Goal: Navigation & Orientation: Understand site structure

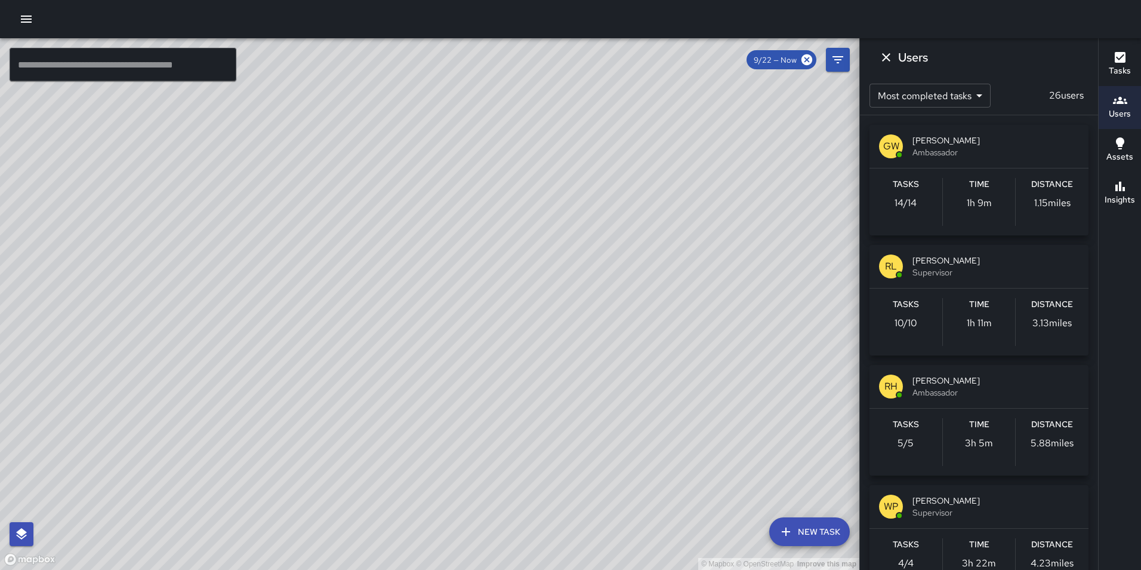
click at [1122, 113] on h6 "Users" at bounding box center [1120, 113] width 22 height 13
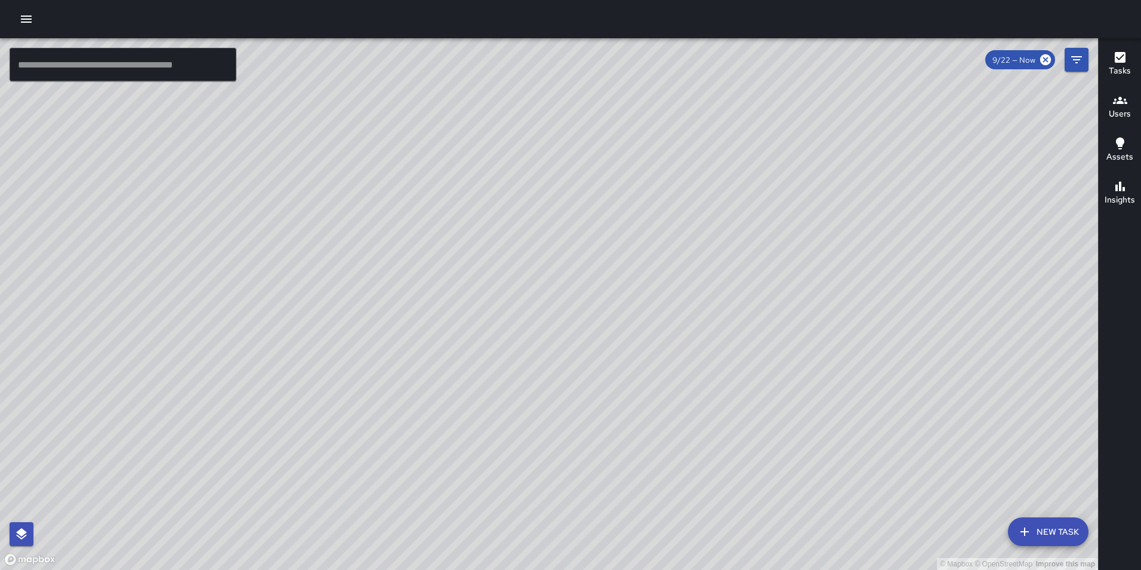
click at [1123, 146] on icon "button" at bounding box center [1120, 143] width 14 height 14
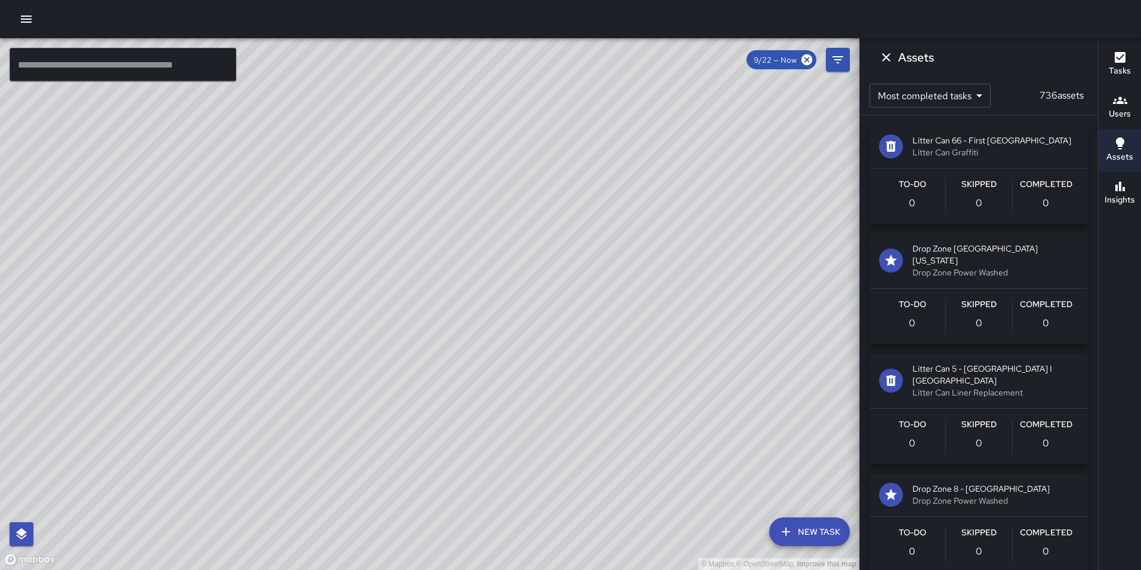
click at [1124, 194] on h6 "Insights" at bounding box center [1120, 199] width 30 height 13
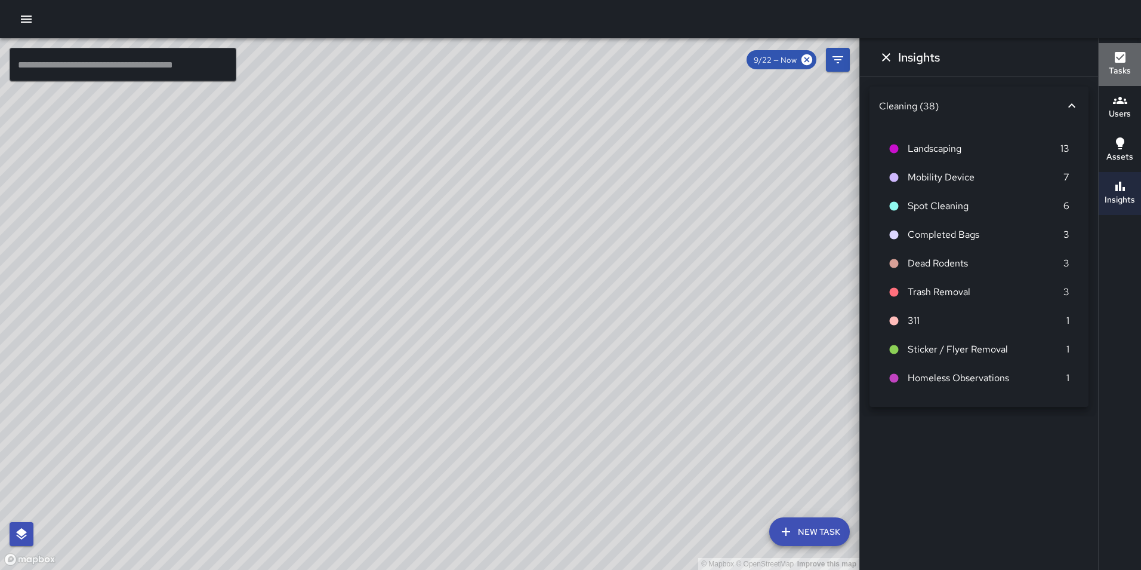
click at [1116, 60] on icon "button" at bounding box center [1120, 57] width 11 height 11
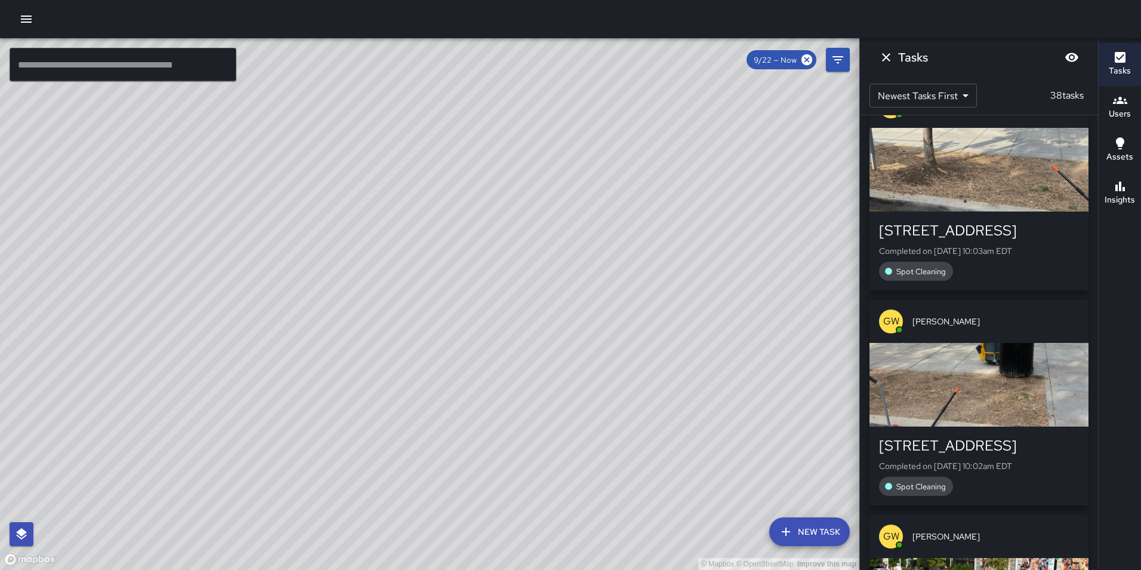
scroll to position [60, 0]
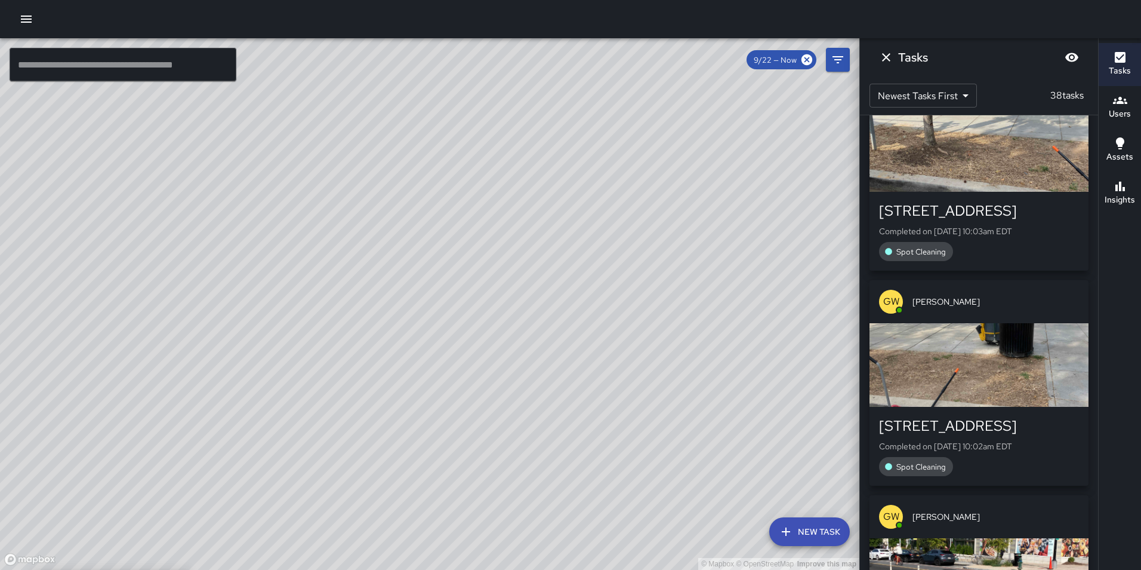
drag, startPoint x: 373, startPoint y: 388, endPoint x: 454, endPoint y: 577, distance: 206.2
click at [454, 569] on html "© Mapbox © OpenStreetMap Improve this map ​ New Task 9/22 — Now Map Layers Task…" at bounding box center [570, 285] width 1141 height 570
drag, startPoint x: 525, startPoint y: 229, endPoint x: 513, endPoint y: 411, distance: 183.1
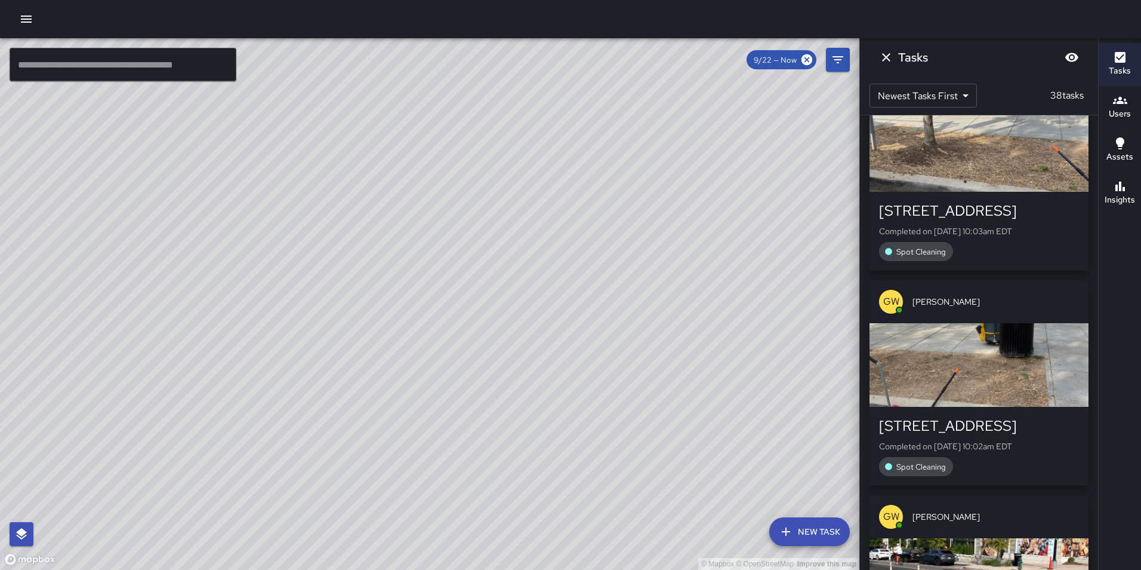
click at [513, 411] on div "© Mapbox © OpenStreetMap Improve this map" at bounding box center [430, 303] width 860 height 531
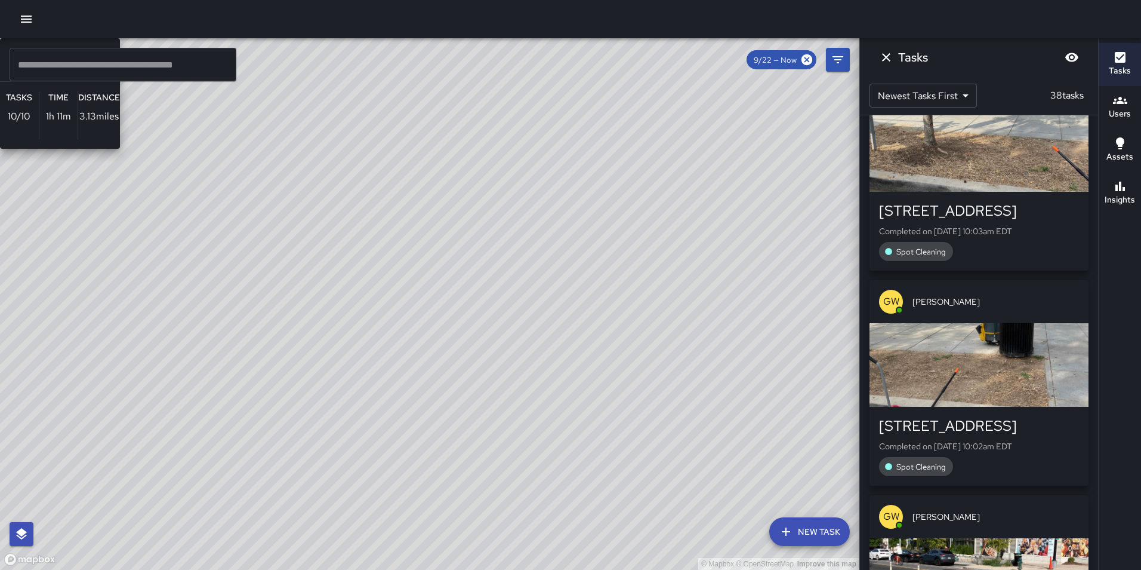
click at [535, 229] on div "© Mapbox © OpenStreetMap Improve this map [PERSON_NAME] Supervisor Tasks 10 / 1…" at bounding box center [430, 303] width 860 height 531
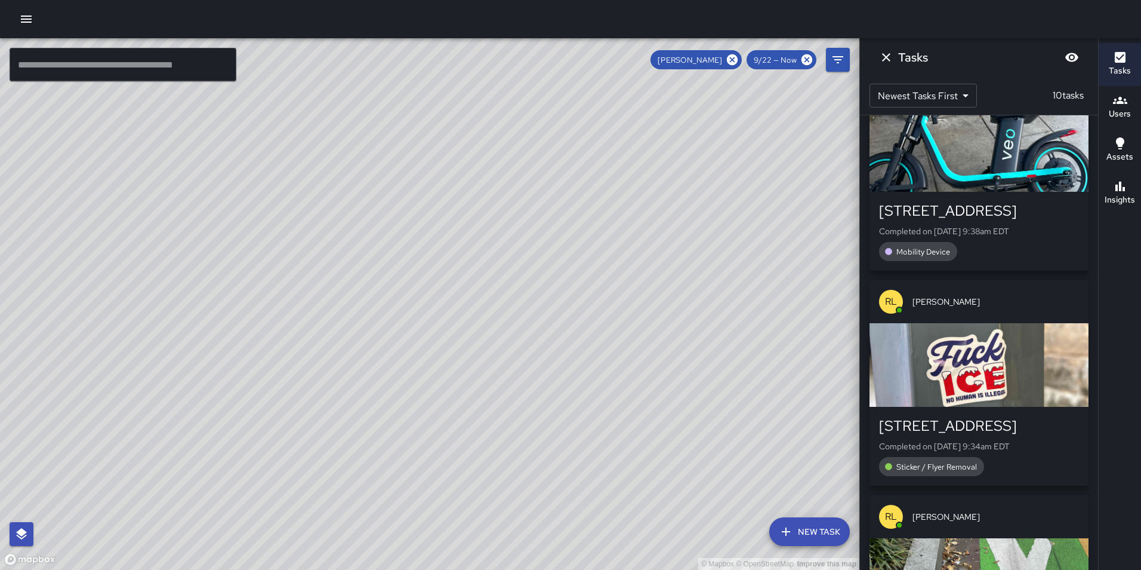
drag, startPoint x: 688, startPoint y: 421, endPoint x: 550, endPoint y: 229, distance: 235.7
click at [550, 229] on div "© Mapbox © OpenStreetMap Improve this map" at bounding box center [430, 303] width 860 height 531
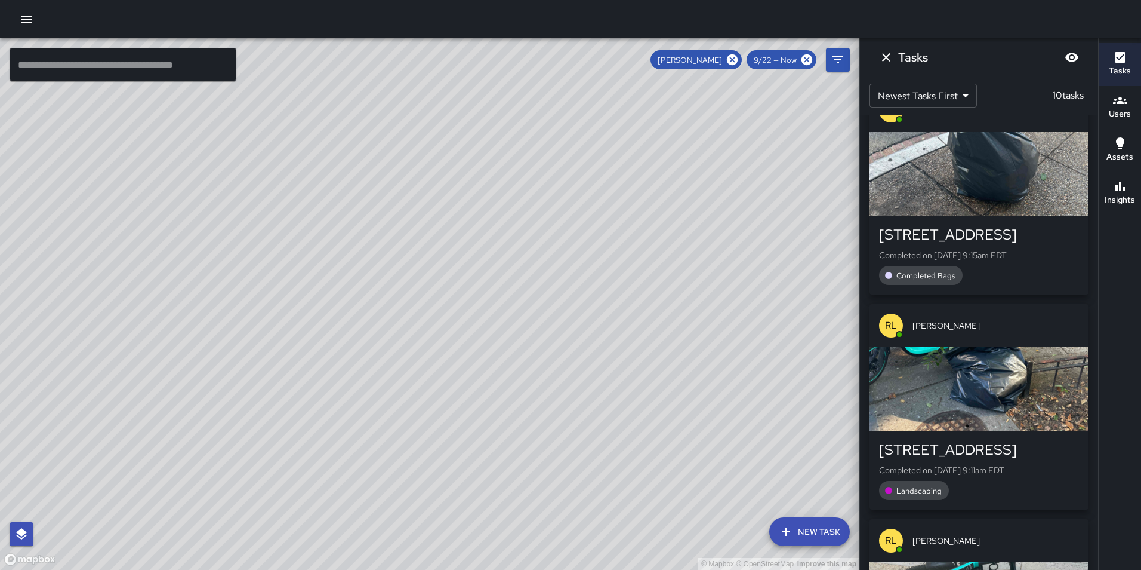
scroll to position [988, 0]
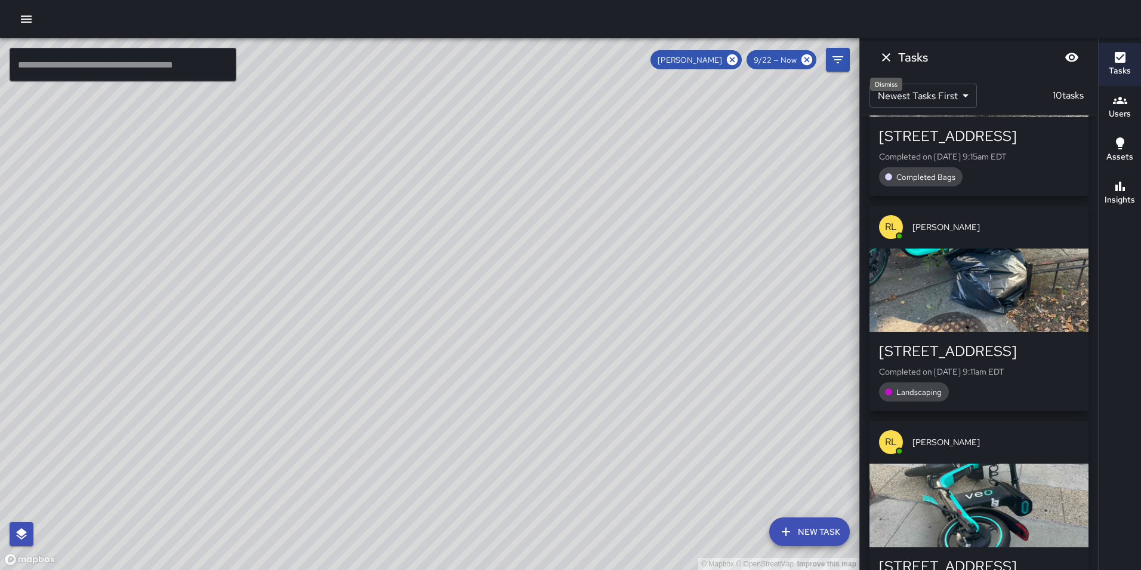
click at [891, 57] on icon "Dismiss" at bounding box center [886, 57] width 14 height 14
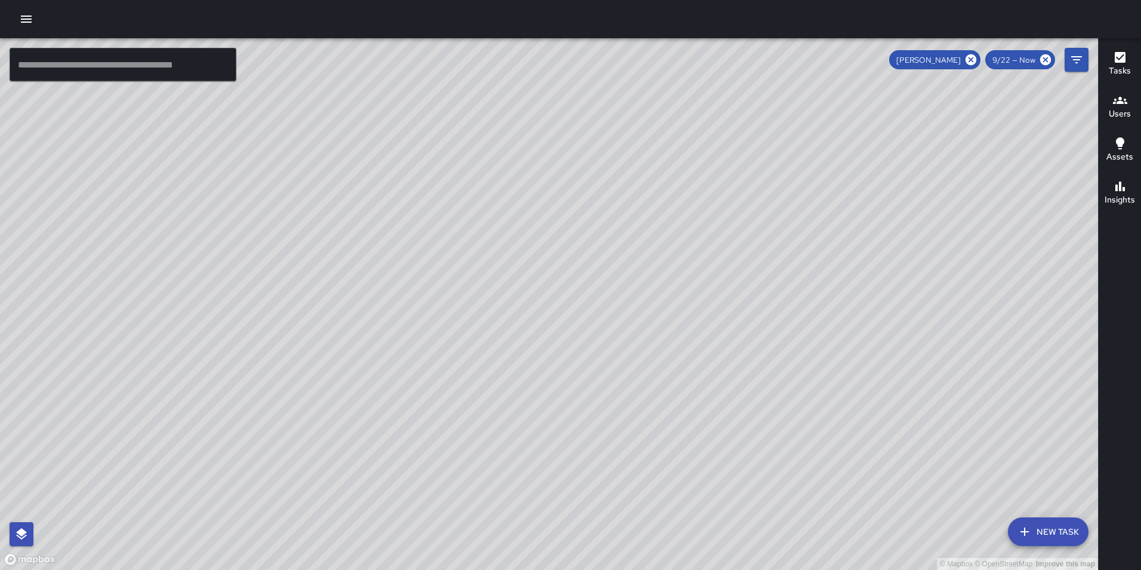
scroll to position [1203, 0]
